Goal: Transaction & Acquisition: Purchase product/service

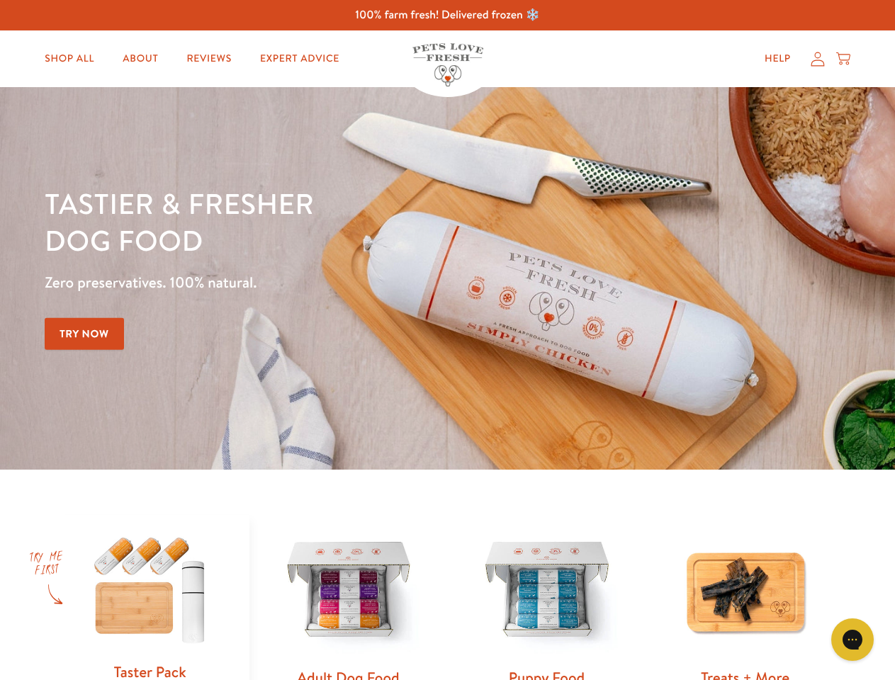
click at [447, 340] on div "Tastier & fresher dog food Zero preservatives. 100% natural. Try Now" at bounding box center [313, 278] width 537 height 187
click at [852, 640] on icon "Gorgias live chat" at bounding box center [851, 638] width 13 height 13
